Goal: Find specific page/section: Find specific page/section

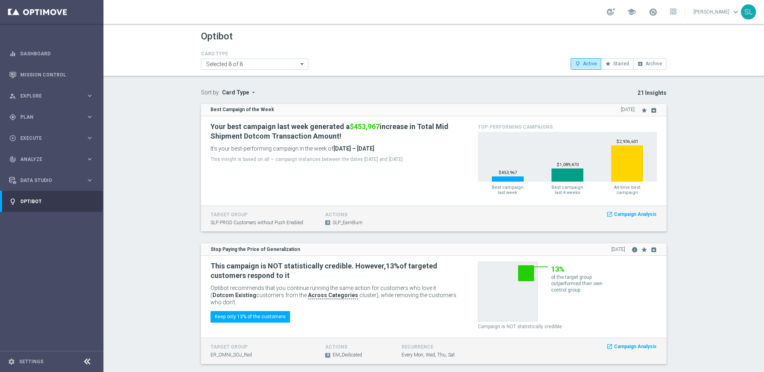
click at [36, 72] on link "Mission Control" at bounding box center [56, 74] width 73 height 21
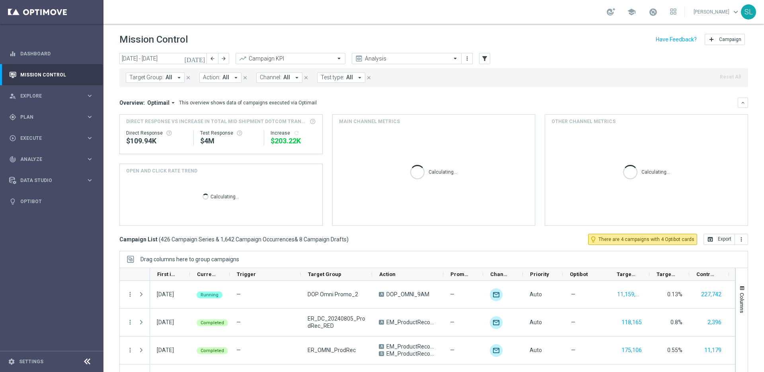
click at [88, 361] on icon at bounding box center [87, 362] width 10 height 10
